Goal: Register for event/course

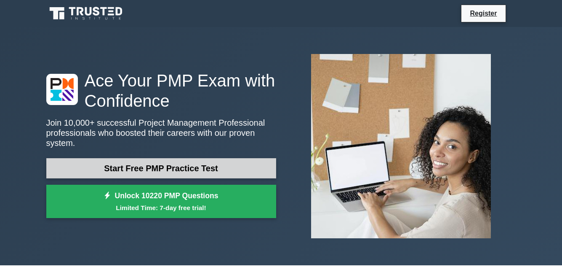
click at [167, 165] on link "Start Free PMP Practice Test" at bounding box center [161, 168] width 230 height 20
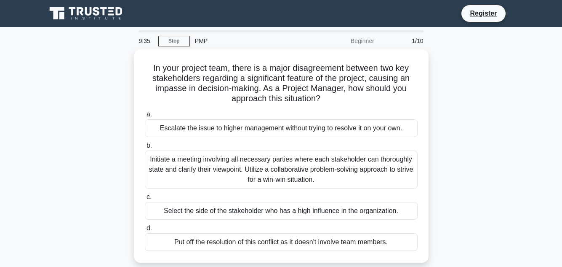
click at [417, 39] on div "1/10" at bounding box center [403, 40] width 49 height 17
click at [489, 19] on li "Register" at bounding box center [483, 14] width 45 height 18
click at [482, 13] on link "Register" at bounding box center [483, 13] width 37 height 11
